Goal: Task Accomplishment & Management: Use online tool/utility

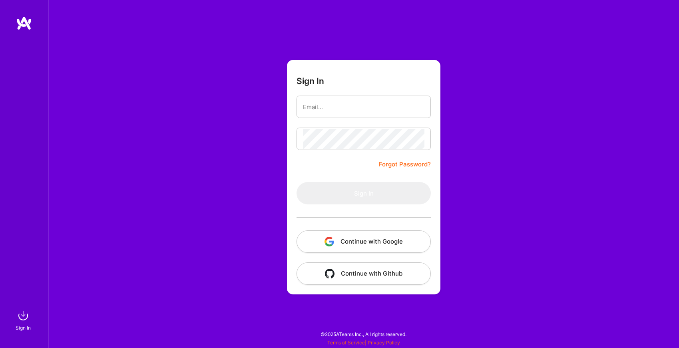
type input "[EMAIL_ADDRESS][DOMAIN_NAME]"
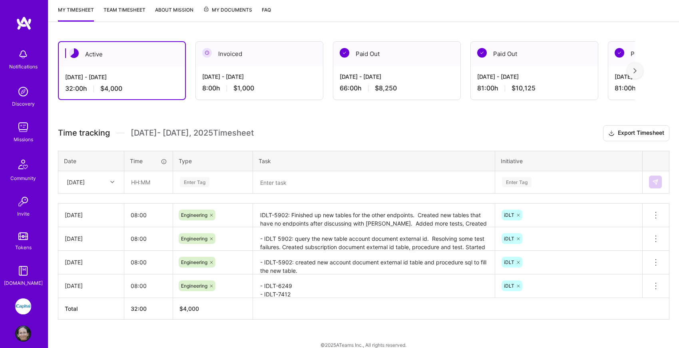
scroll to position [116, 0]
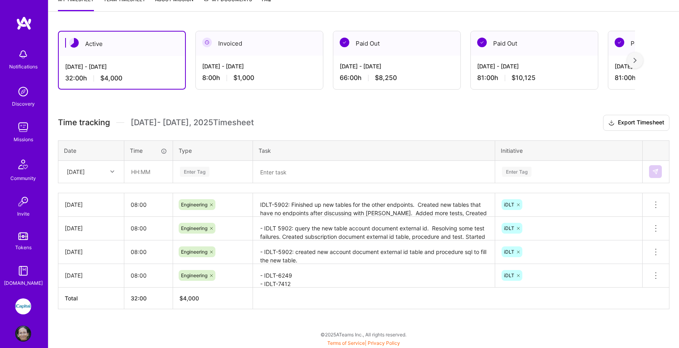
click at [112, 171] on icon at bounding box center [112, 172] width 4 height 4
click at [100, 279] on div "[DATE]" at bounding box center [91, 283] width 65 height 15
click at [143, 174] on input "text" at bounding box center [149, 171] width 48 height 21
type input "08:00"
click at [202, 168] on div "Enter Tag" at bounding box center [195, 172] width 30 height 12
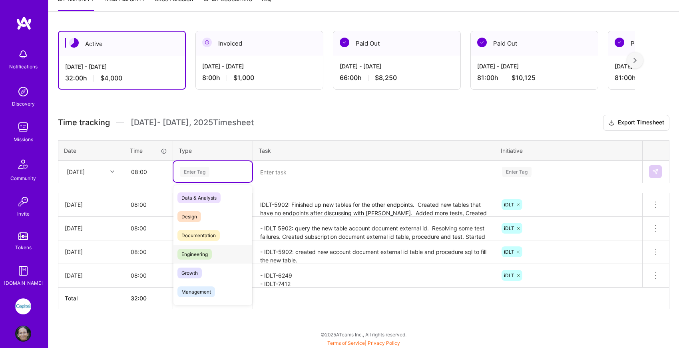
click at [205, 251] on span "Engineering" at bounding box center [195, 254] width 34 height 11
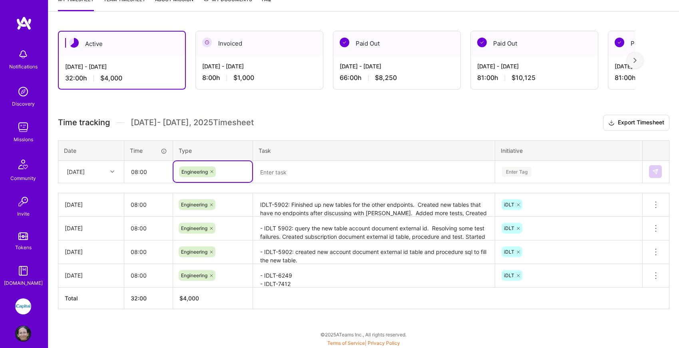
click at [275, 168] on textarea at bounding box center [374, 172] width 240 height 21
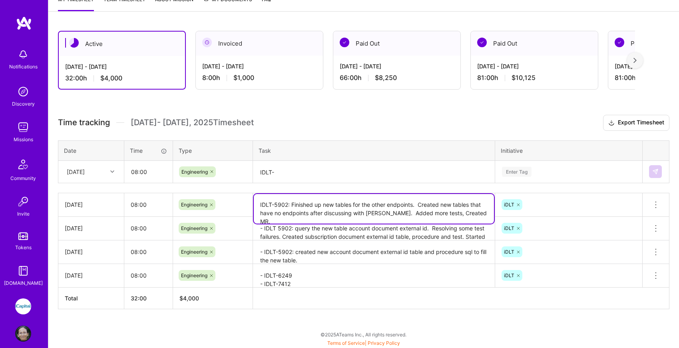
click at [331, 211] on textarea "IDLT-5902: Finished up new tables for the other endpoints. Created new tables t…" at bounding box center [374, 209] width 240 height 30
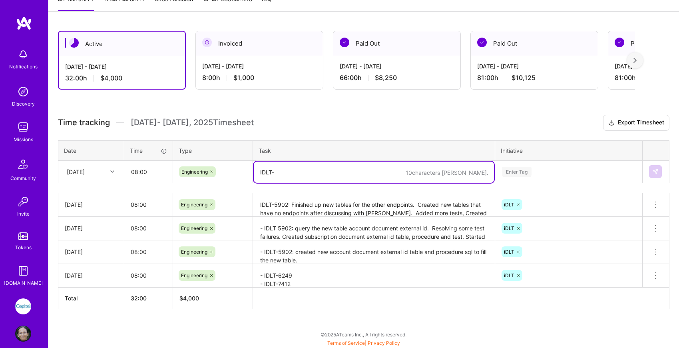
click at [319, 170] on textarea "IDLT-" at bounding box center [374, 172] width 240 height 21
type textarea "IDLT-5902: addressed MR comments. Worked on failed pipelines. pushed MR"
click at [561, 172] on div "Enter Tag" at bounding box center [568, 172] width 135 height 10
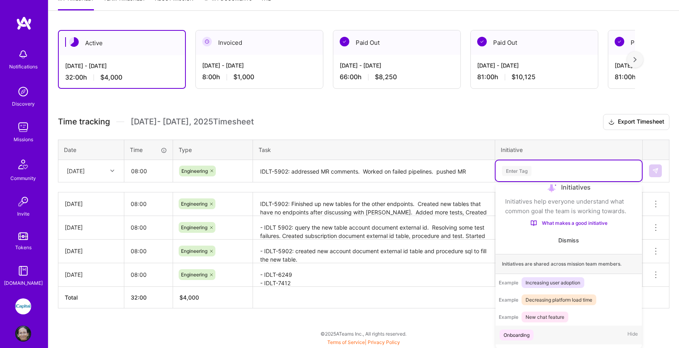
scroll to position [84, 0]
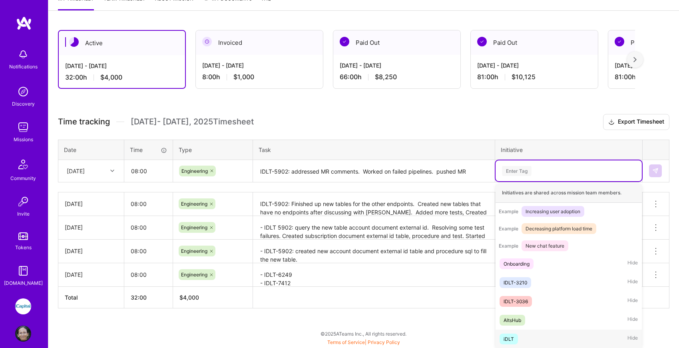
click at [527, 339] on div "iDLT Hide" at bounding box center [569, 338] width 146 height 19
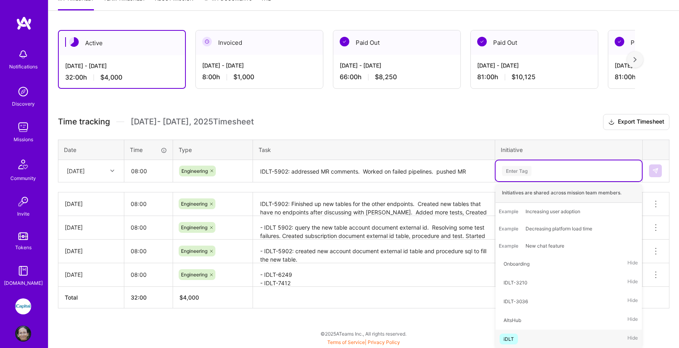
scroll to position [116, 0]
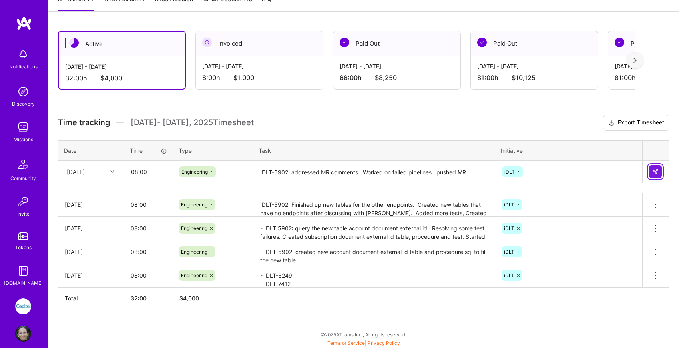
click at [654, 172] on img at bounding box center [656, 171] width 6 height 6
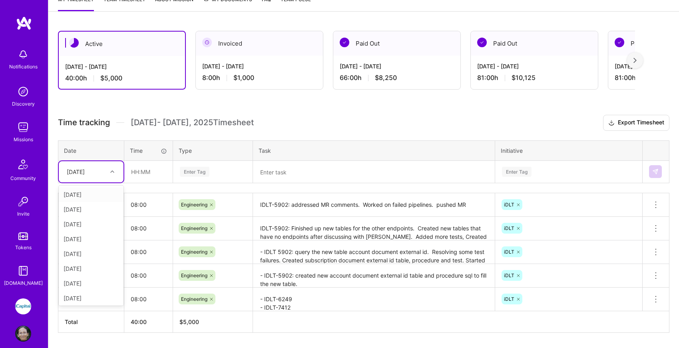
click at [107, 172] on div at bounding box center [113, 171] width 12 height 10
click at [93, 298] on div "[DATE]" at bounding box center [91, 296] width 65 height 15
click at [150, 171] on input "text" at bounding box center [149, 171] width 48 height 21
type input "08:00"
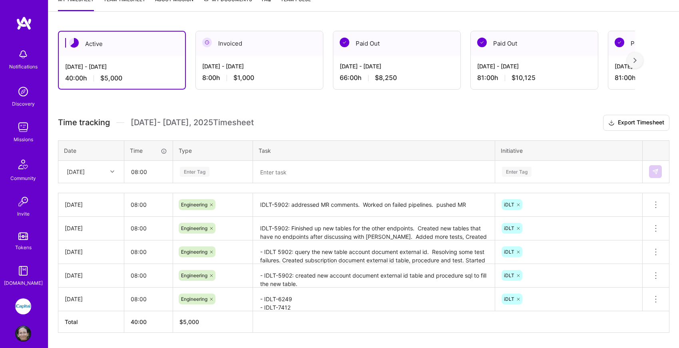
click at [197, 166] on div "Enter Tag" at bounding box center [213, 171] width 79 height 21
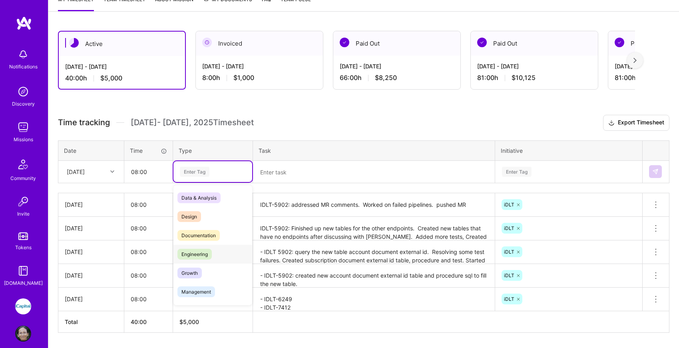
click at [204, 249] on span "Engineering" at bounding box center [195, 254] width 34 height 11
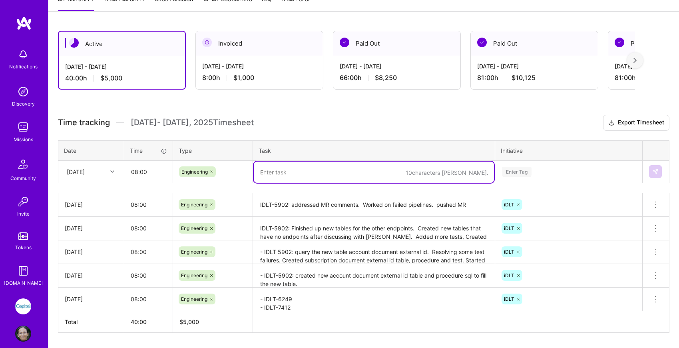
click at [286, 176] on textarea at bounding box center [374, 172] width 240 height 21
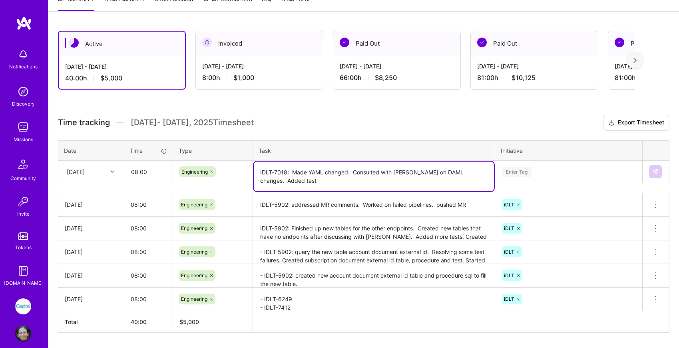
scroll to position [120, 0]
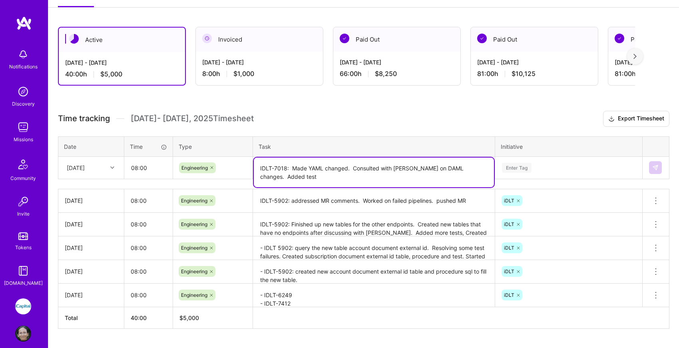
click at [517, 171] on div "Enter Tag" at bounding box center [517, 168] width 30 height 12
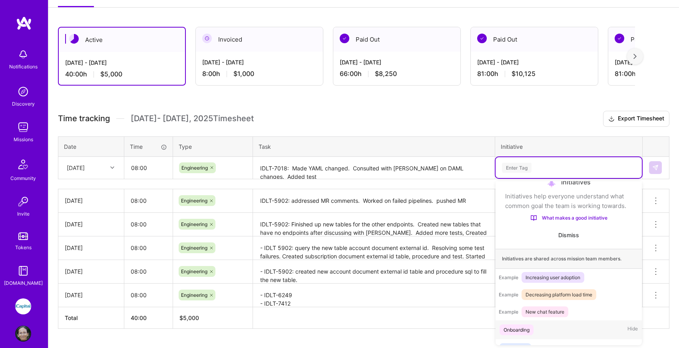
scroll to position [84, 0]
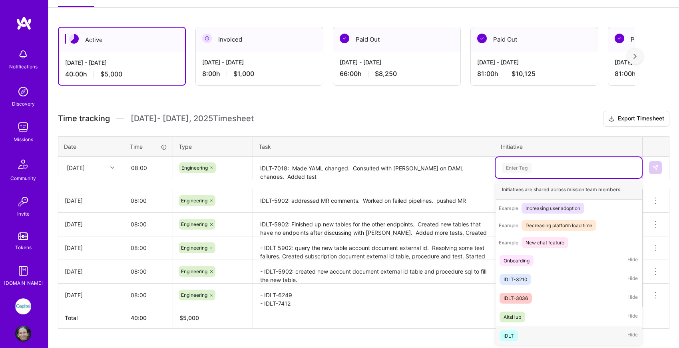
click at [525, 333] on div "iDLT Hide" at bounding box center [569, 335] width 146 height 19
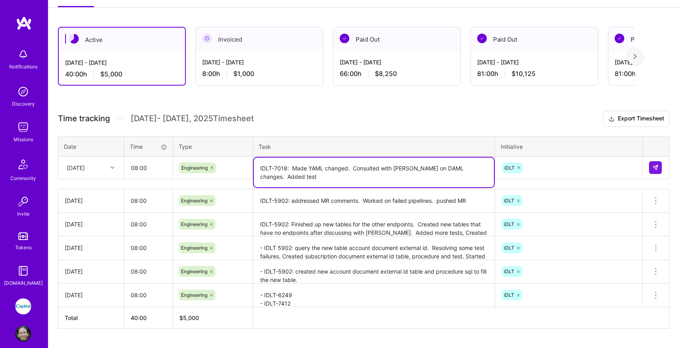
click at [405, 175] on textarea "IDLT-7018: Made YAML changed. Consulted with [PERSON_NAME] on DAML changes. Add…" at bounding box center [374, 173] width 240 height 30
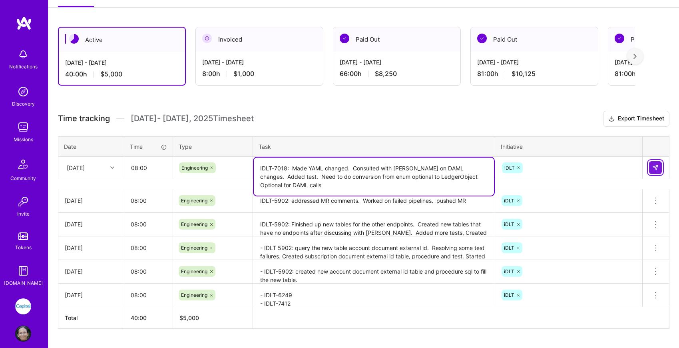
type textarea "IDLT-7018: Made YAML changed. Consulted with [PERSON_NAME] on DAML changes. Add…"
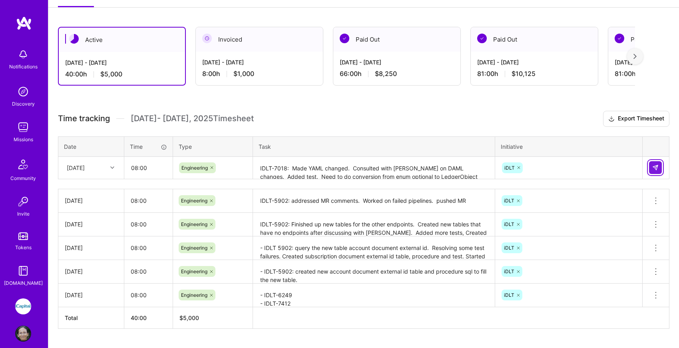
click at [657, 164] on img at bounding box center [656, 167] width 6 height 6
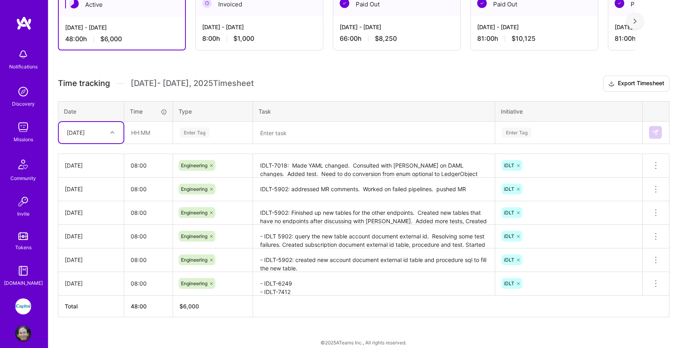
scroll to position [164, 0]
